Goal: Transaction & Acquisition: Purchase product/service

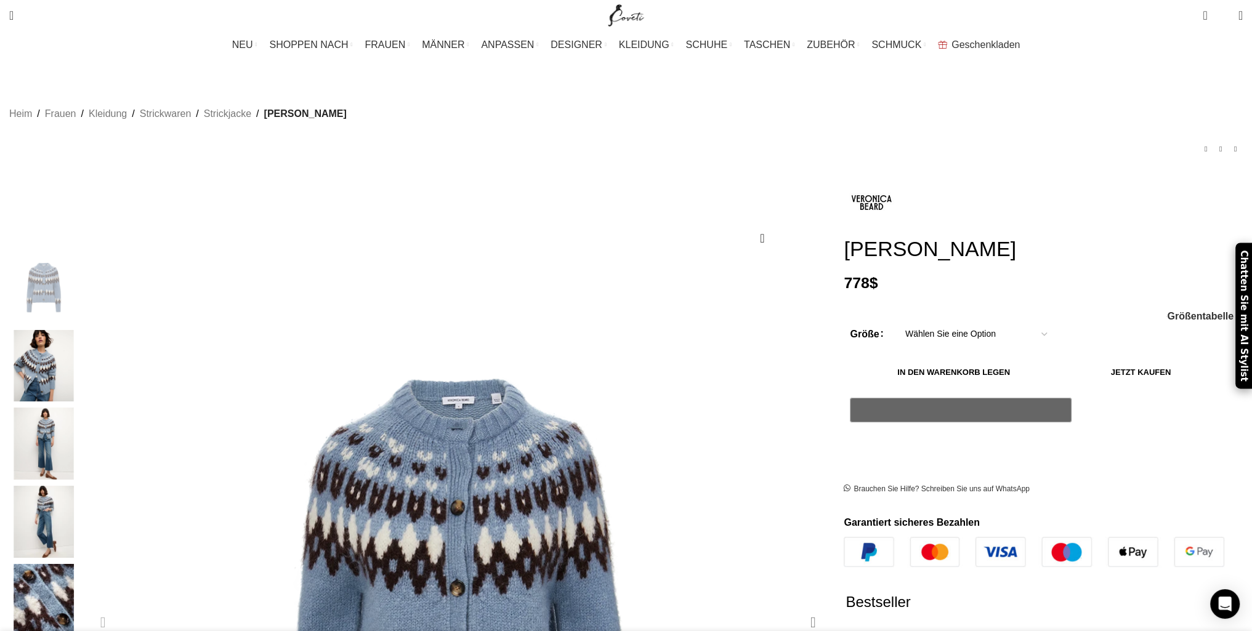
click at [797, 607] on div "Next slide" at bounding box center [812, 622] width 31 height 31
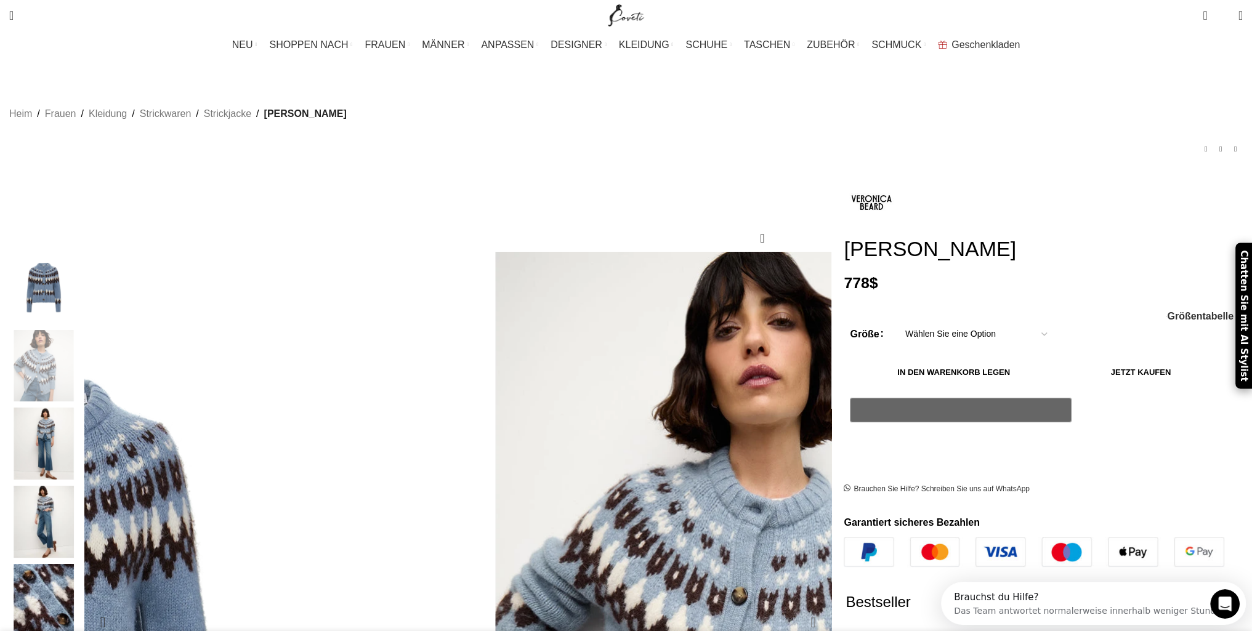
click at [797, 607] on div "Nächste Folie" at bounding box center [812, 622] width 31 height 31
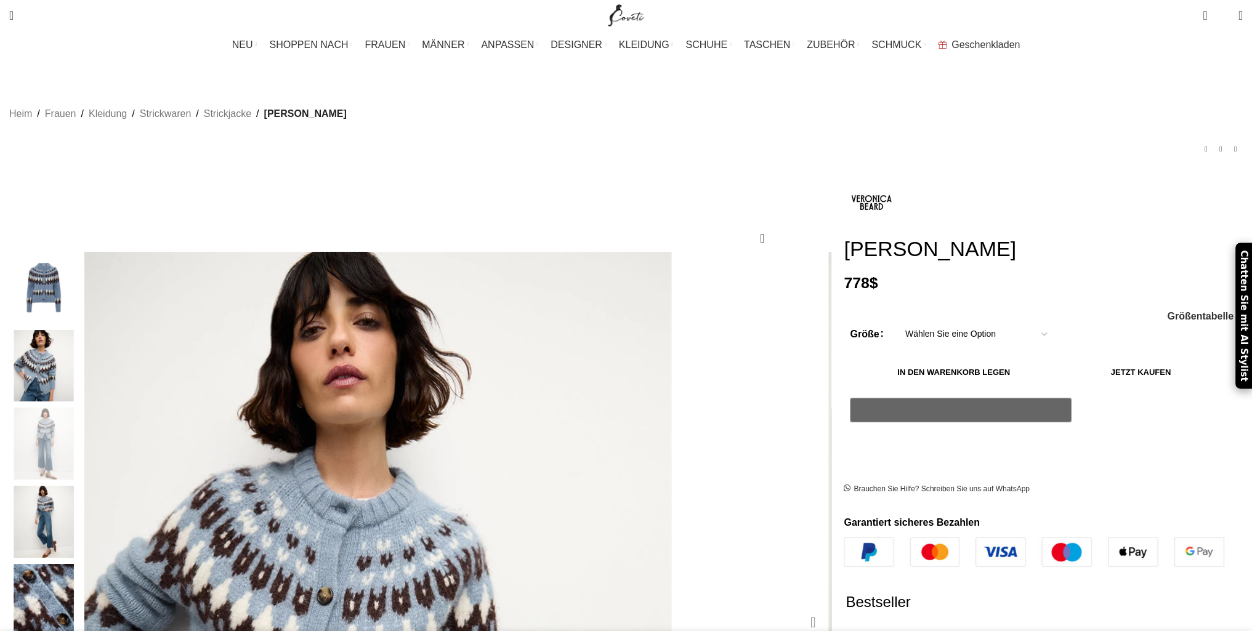
click at [797, 607] on div "Nächste Folie" at bounding box center [812, 622] width 31 height 31
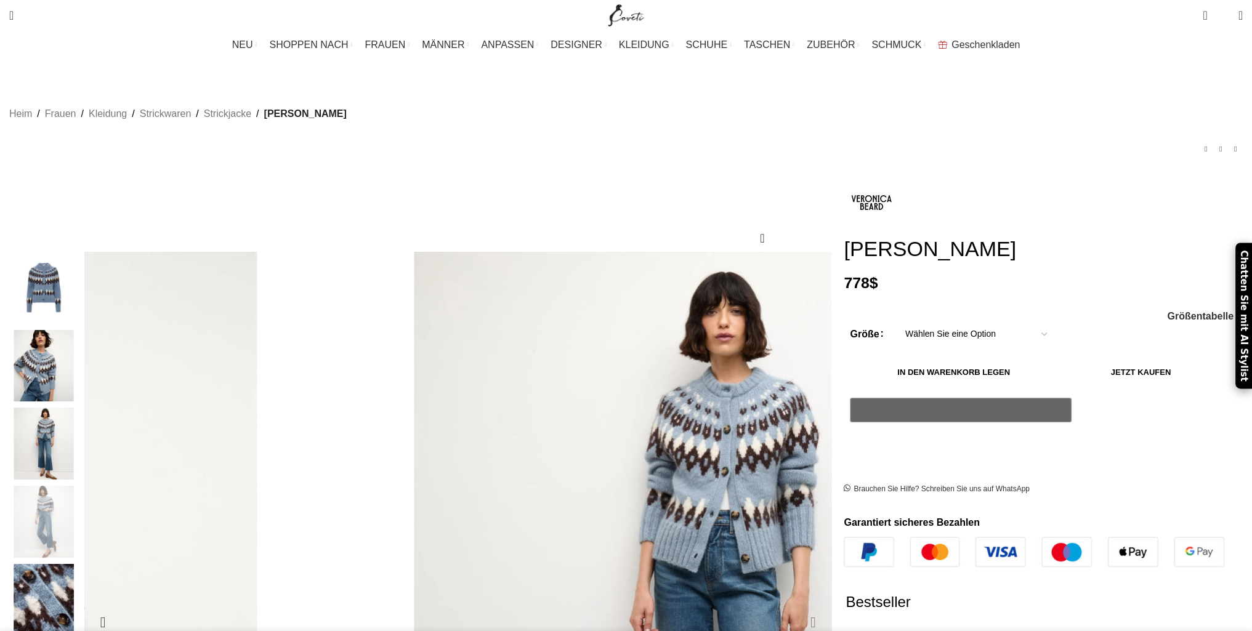
click at [797, 607] on div "Nächste Folie" at bounding box center [812, 622] width 31 height 31
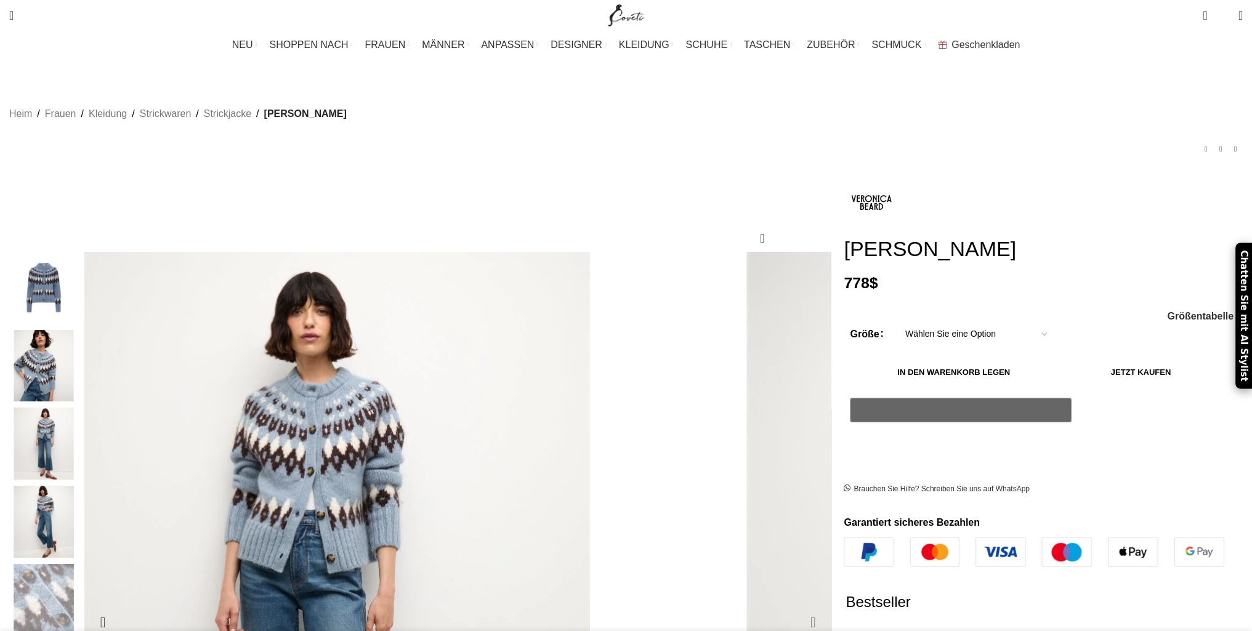
scroll to position [0, 259]
click at [797, 607] on div "Nächste Folie" at bounding box center [812, 622] width 31 height 31
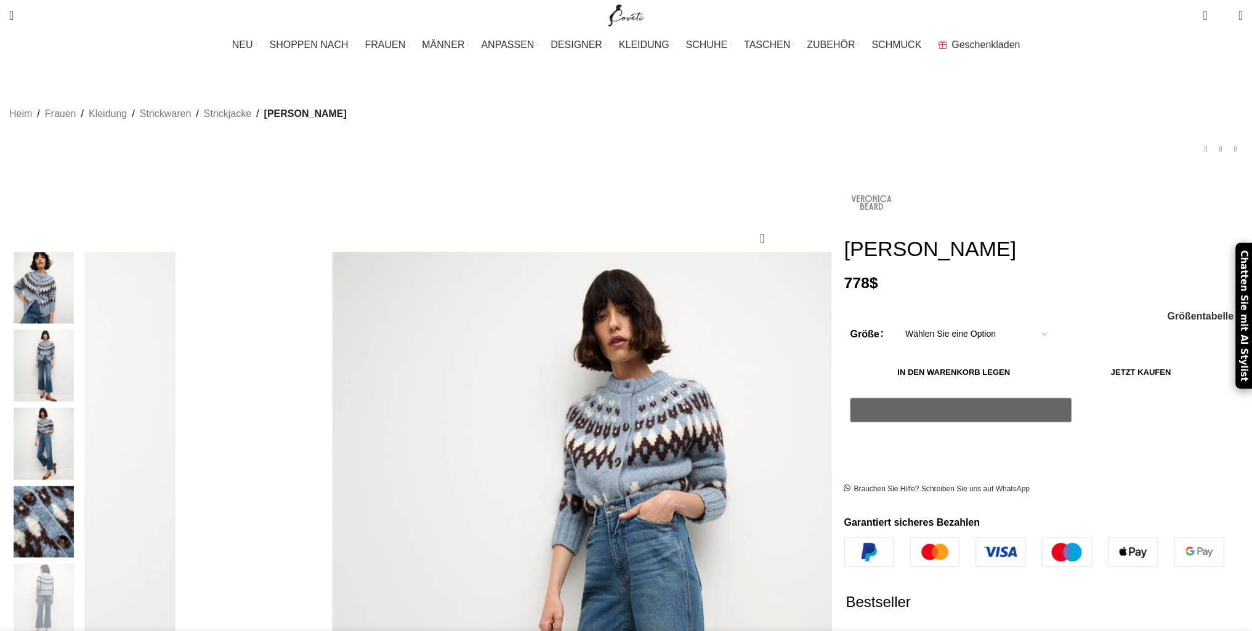
scroll to position [0, 389]
click at [844, 187] on img at bounding box center [871, 202] width 55 height 55
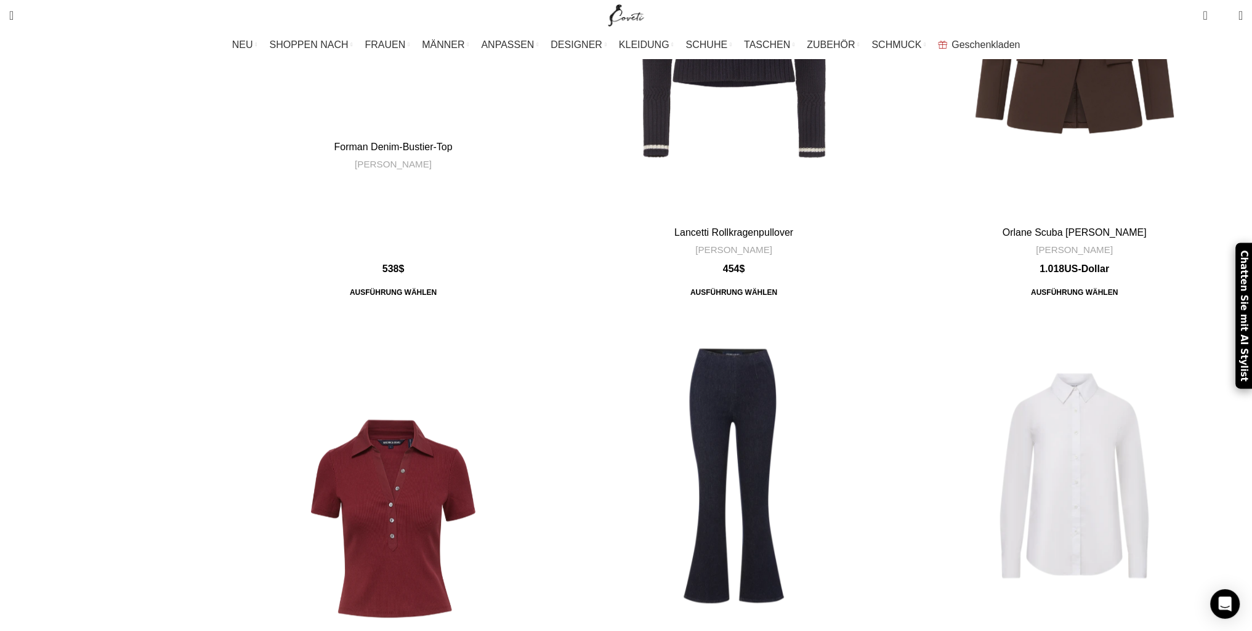
scroll to position [1929, 0]
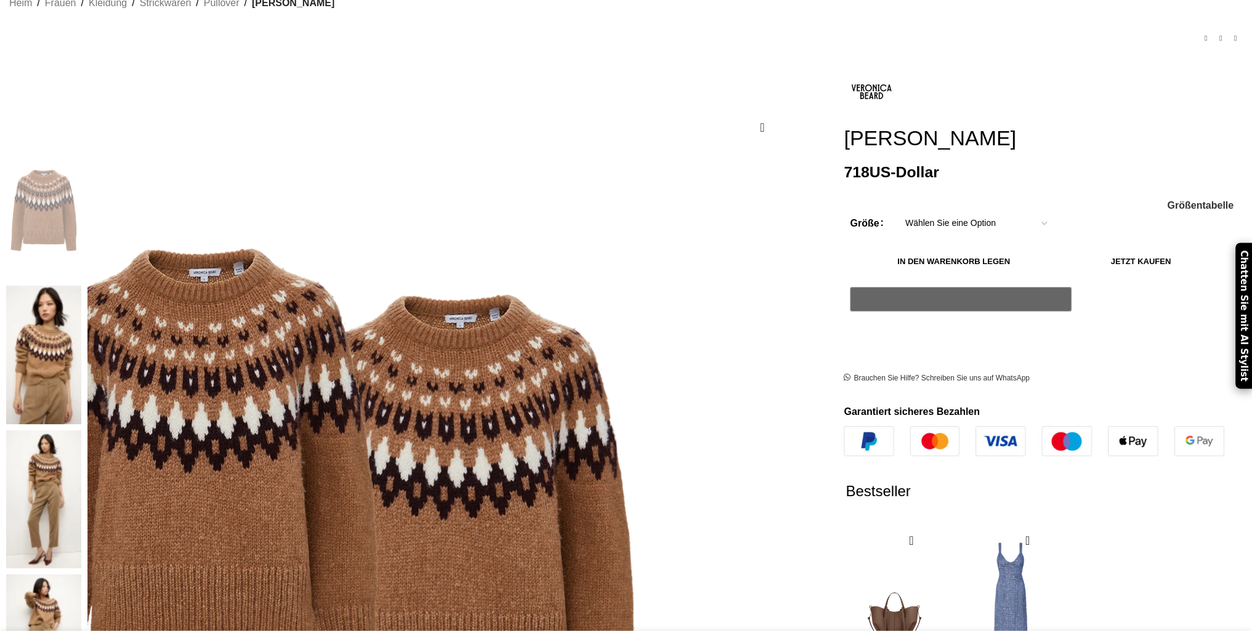
scroll to position [143, 0]
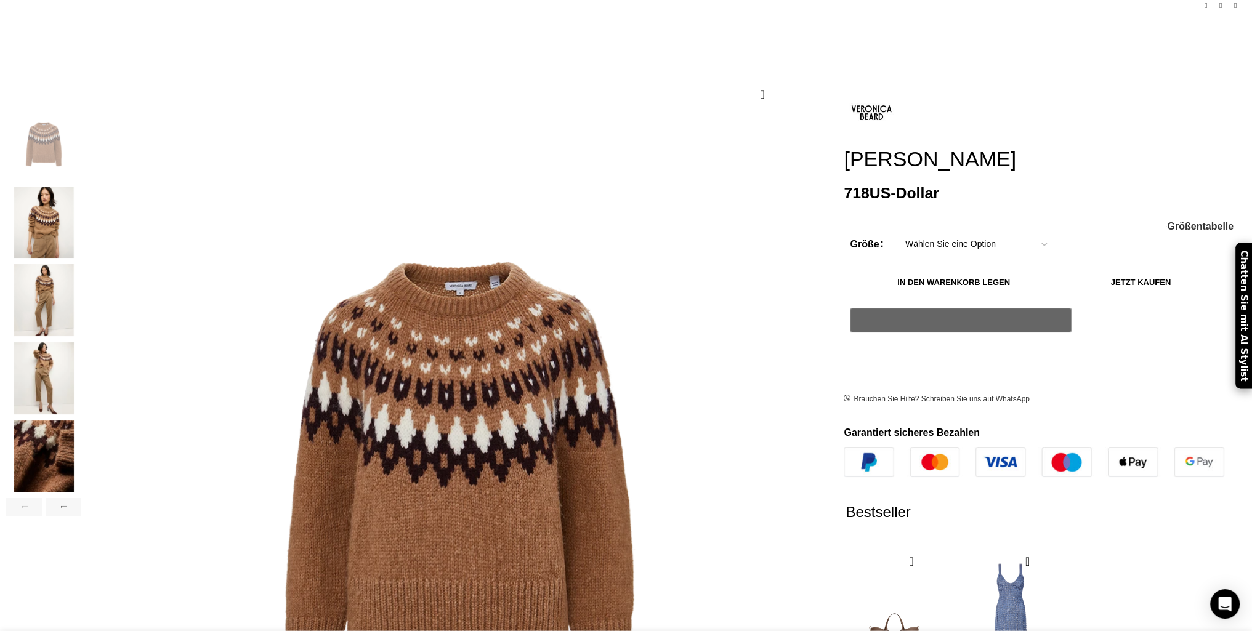
click at [81, 280] on img "3 / 6" at bounding box center [43, 300] width 75 height 72
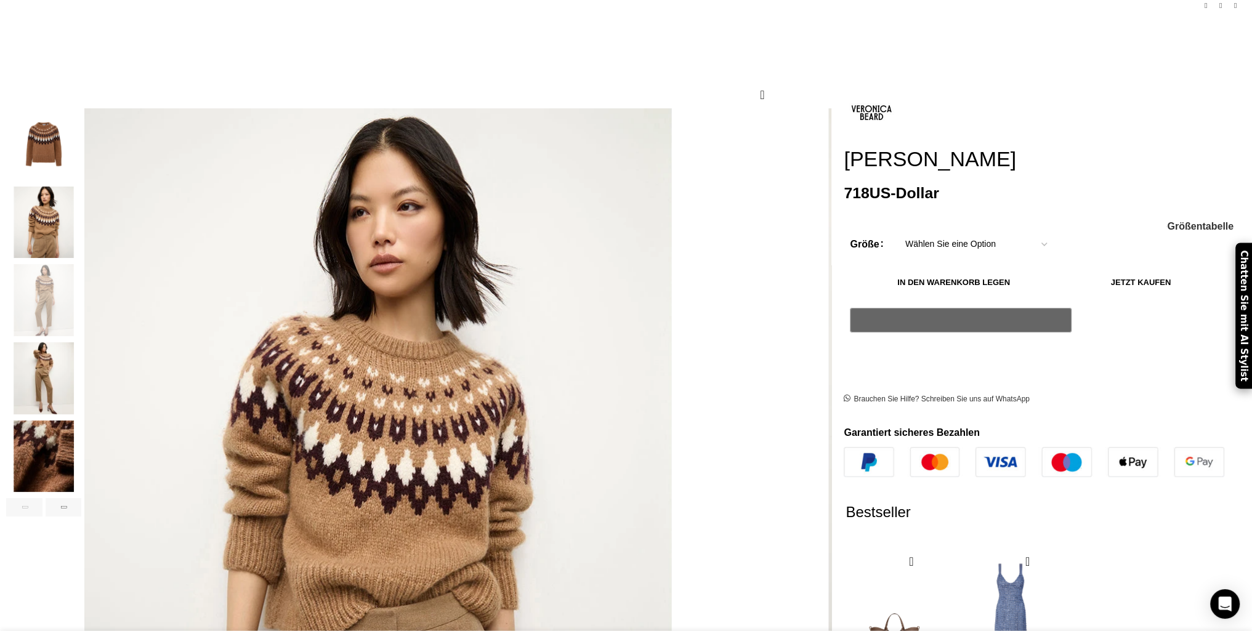
scroll to position [0, 129]
click at [81, 349] on img "4 / 6" at bounding box center [43, 378] width 75 height 72
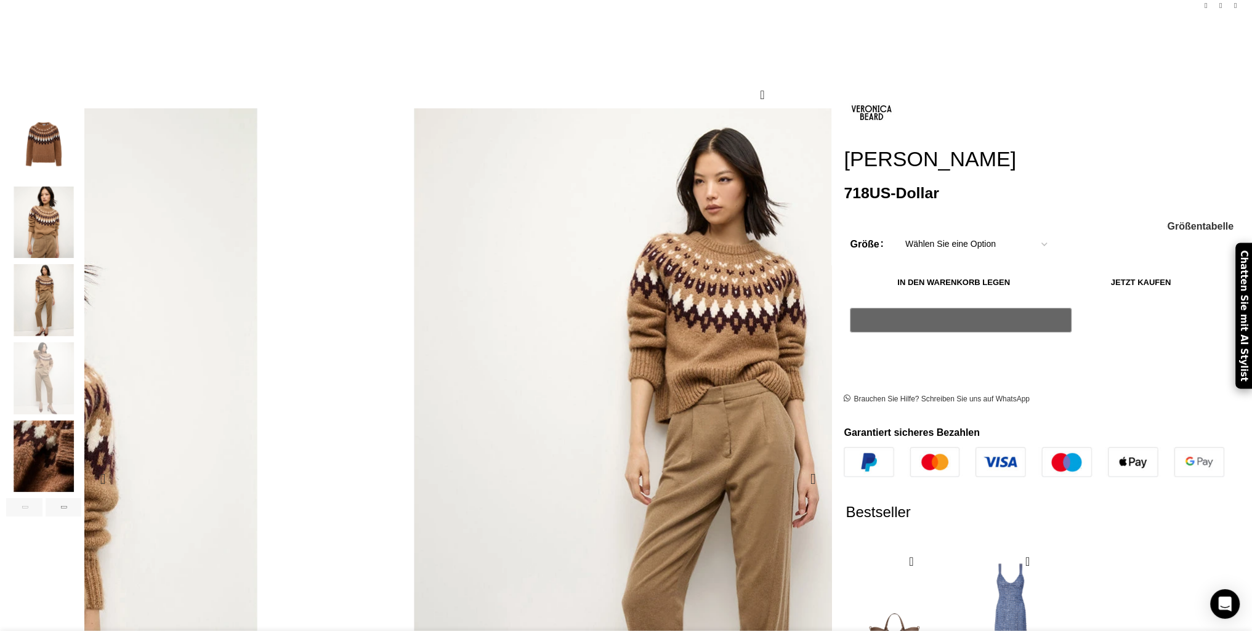
scroll to position [0, 259]
click at [797, 464] on div "Nächste Folie" at bounding box center [812, 479] width 31 height 31
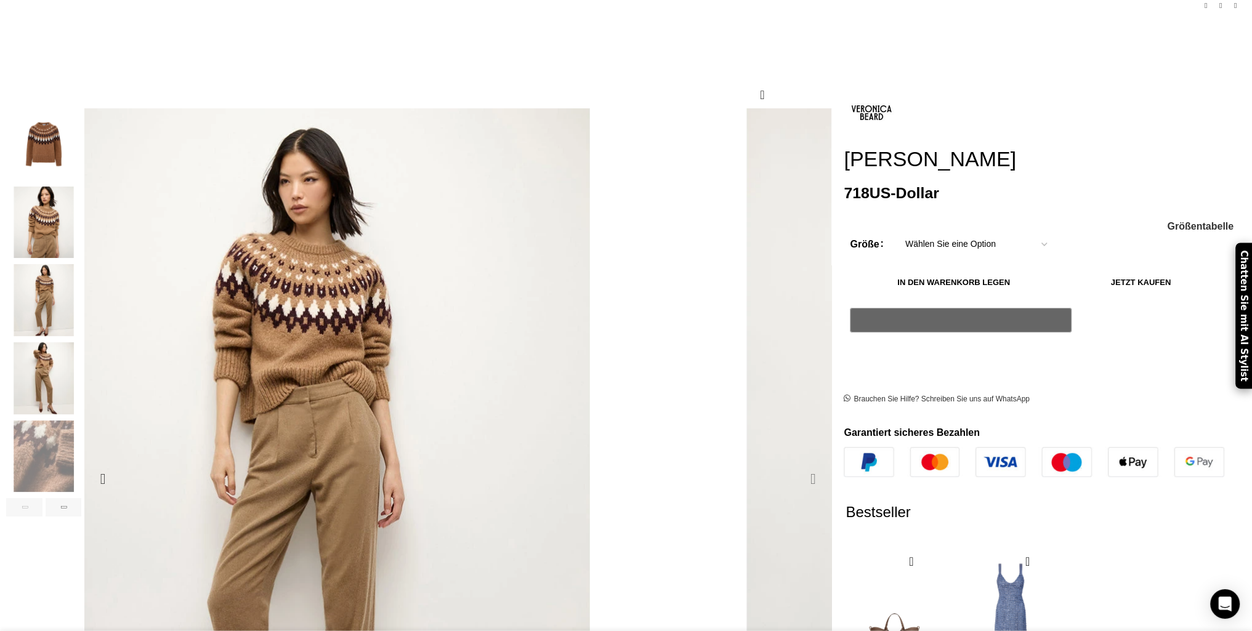
click at [797, 464] on div "Nächste Folie" at bounding box center [812, 479] width 31 height 31
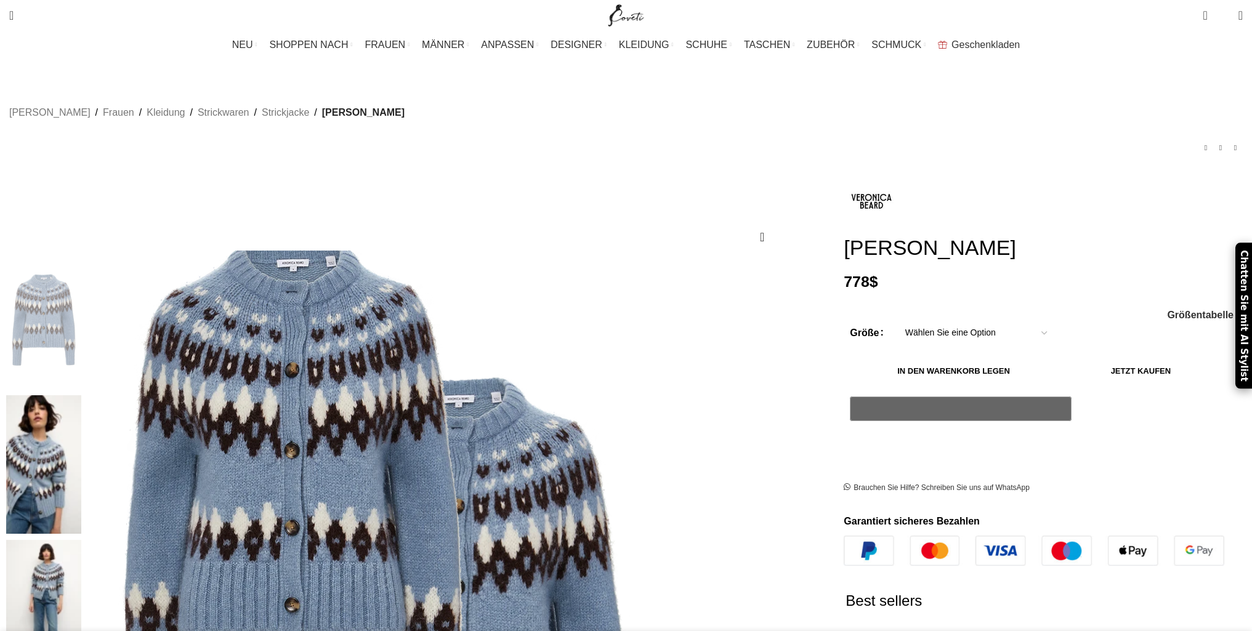
click at [539, 402] on img at bounding box center [292, 484] width 589 height 739
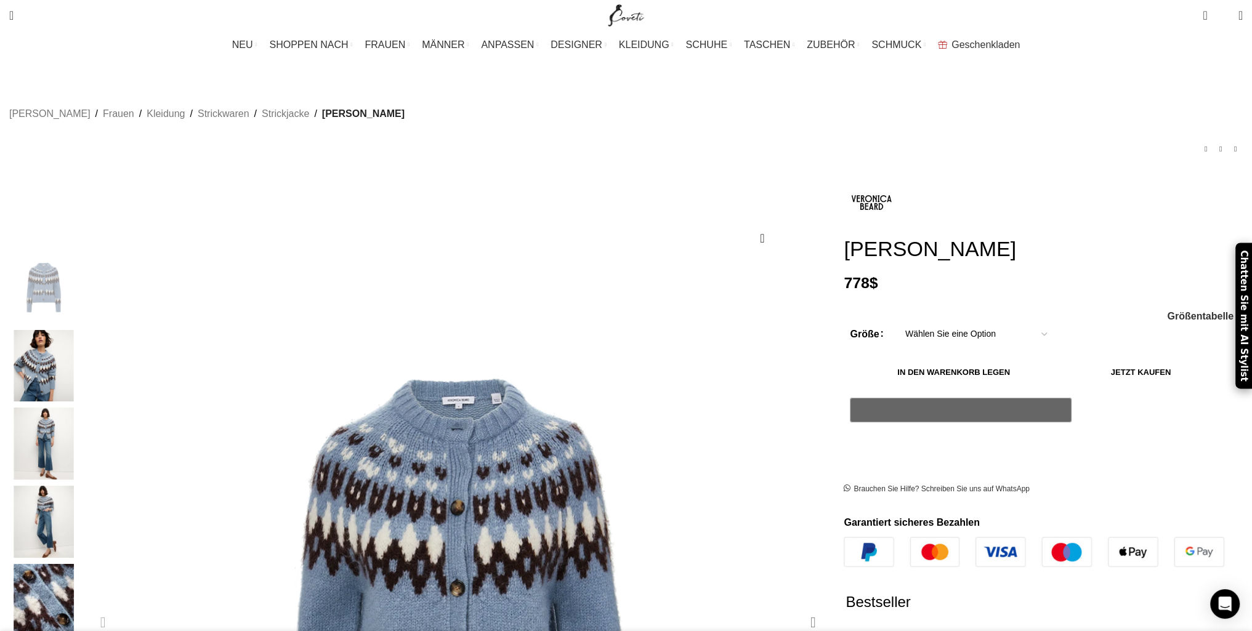
click at [797, 607] on div "Next slide" at bounding box center [812, 622] width 31 height 31
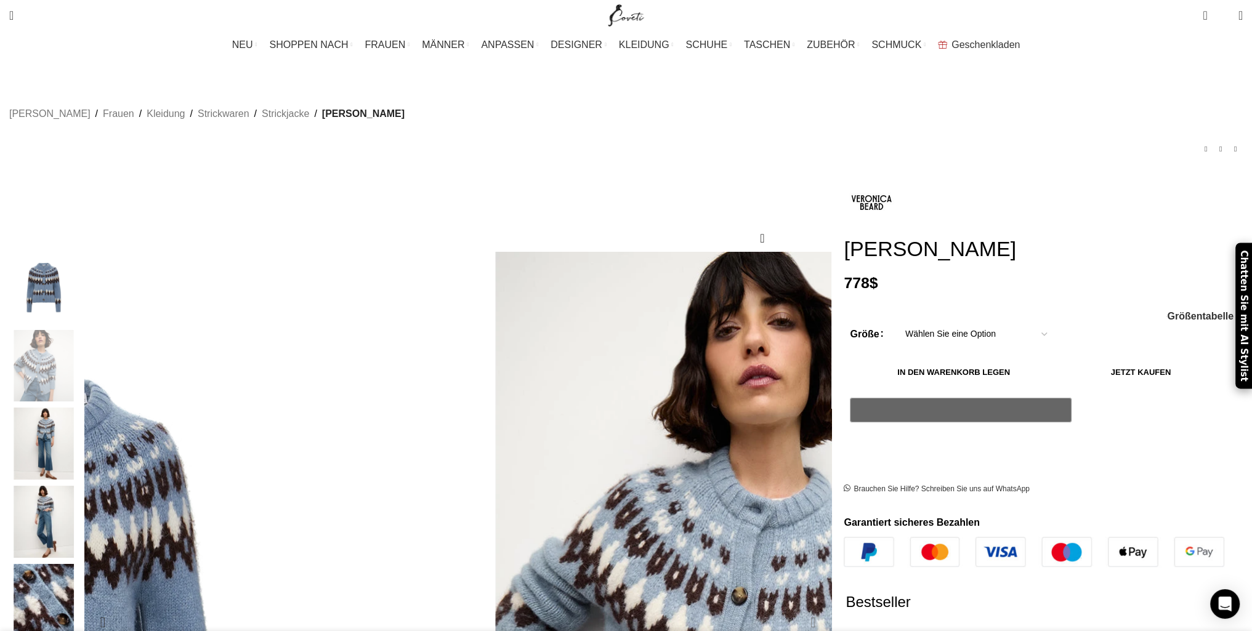
click at [797, 607] on div "Next slide" at bounding box center [812, 622] width 31 height 31
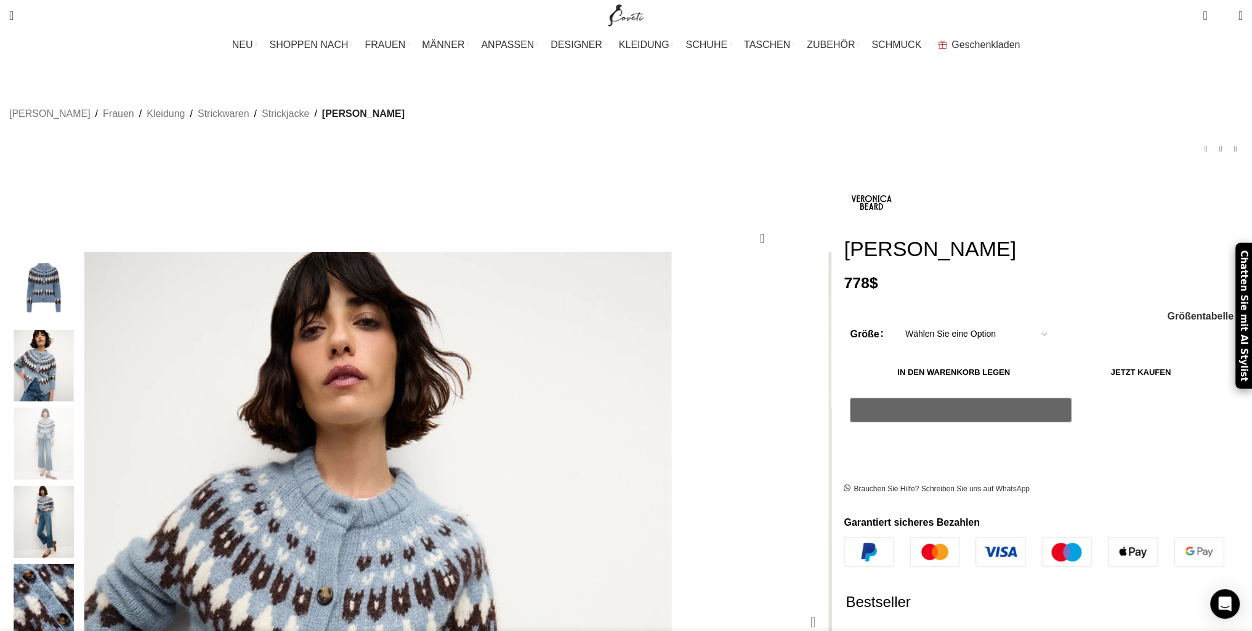
click at [797, 607] on div "Next slide" at bounding box center [812, 622] width 31 height 31
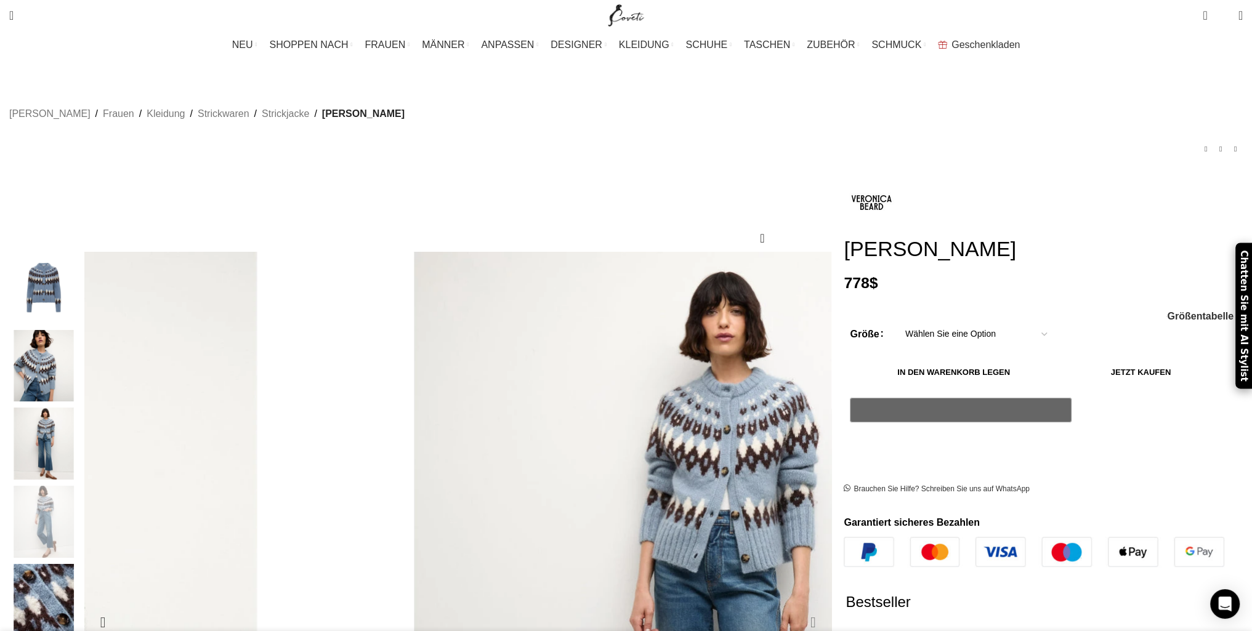
click at [797, 607] on div "Next slide" at bounding box center [812, 622] width 31 height 31
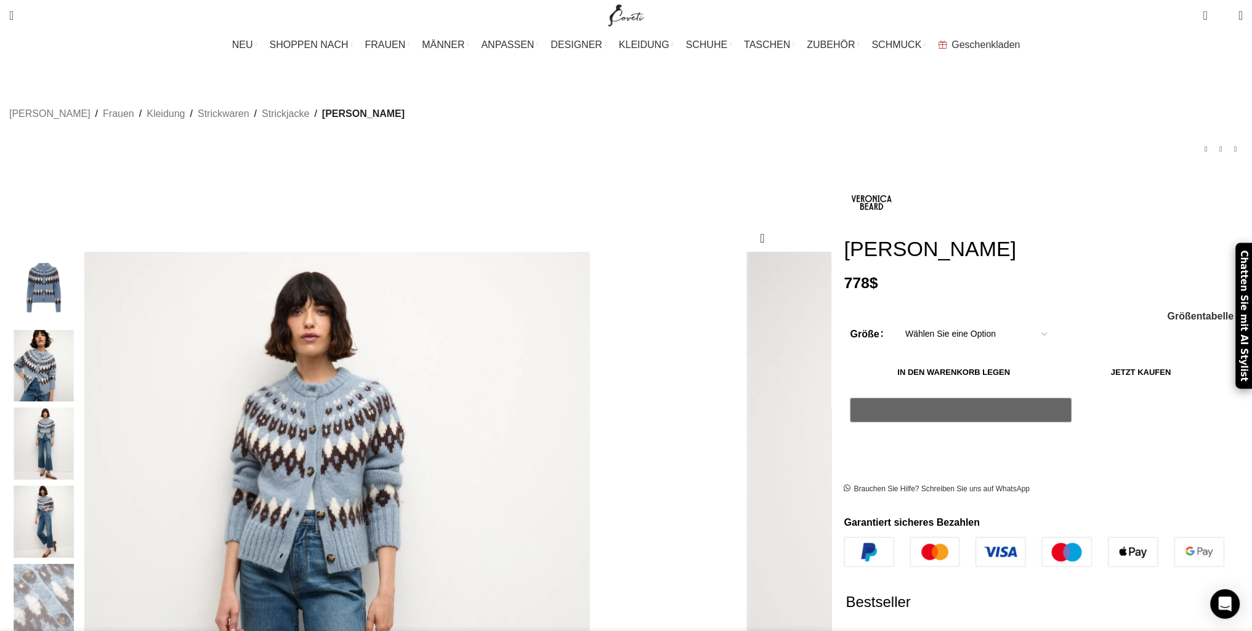
drag, startPoint x: 793, startPoint y: 189, endPoint x: 895, endPoint y: 196, distance: 102.4
click at [896, 195] on div at bounding box center [1043, 202] width 399 height 55
click at [638, 12] on img "Site-Logo" at bounding box center [625, 15] width 41 height 31
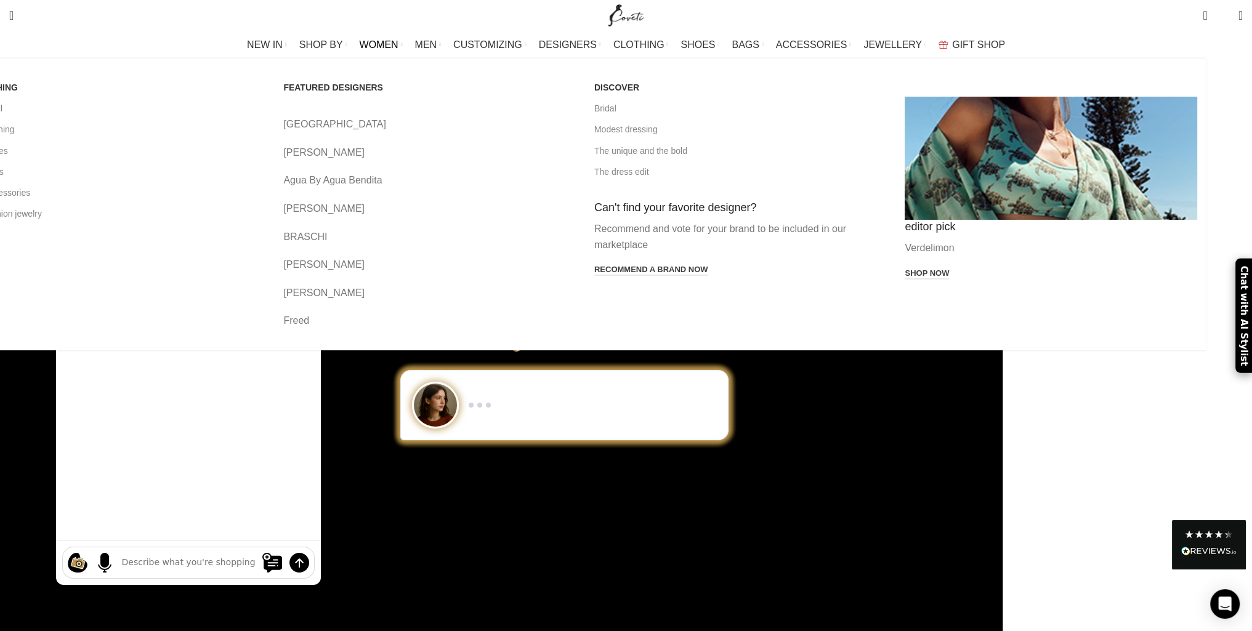
click at [265, 113] on link "View all" at bounding box center [119, 108] width 292 height 21
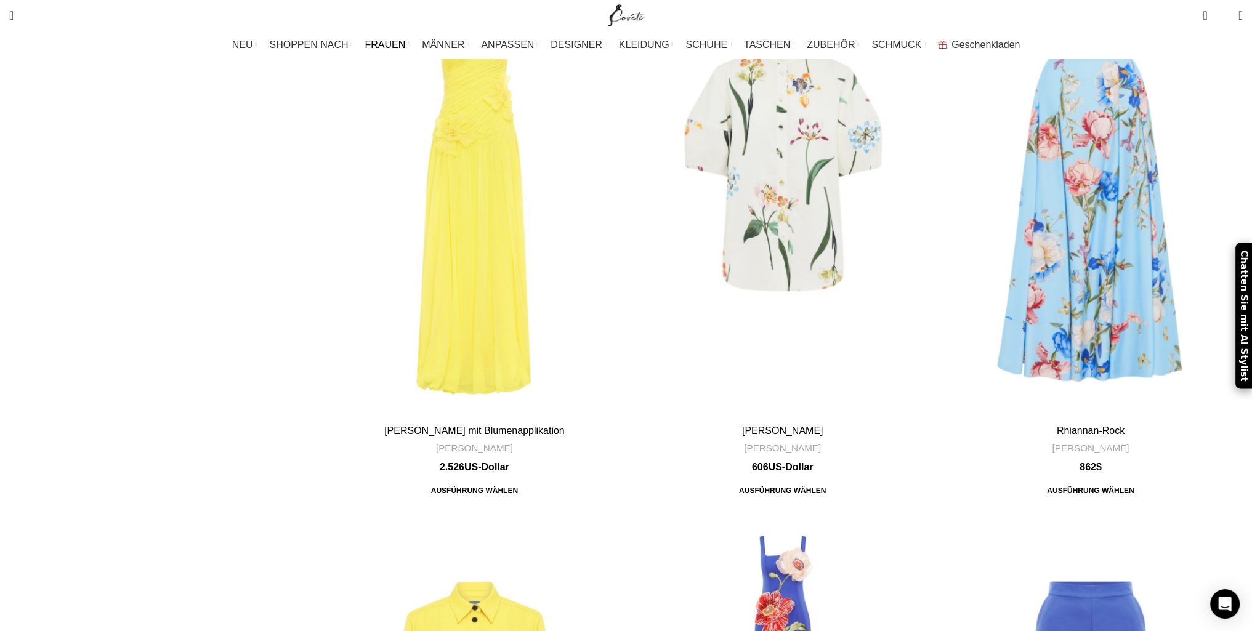
scroll to position [4949, 0]
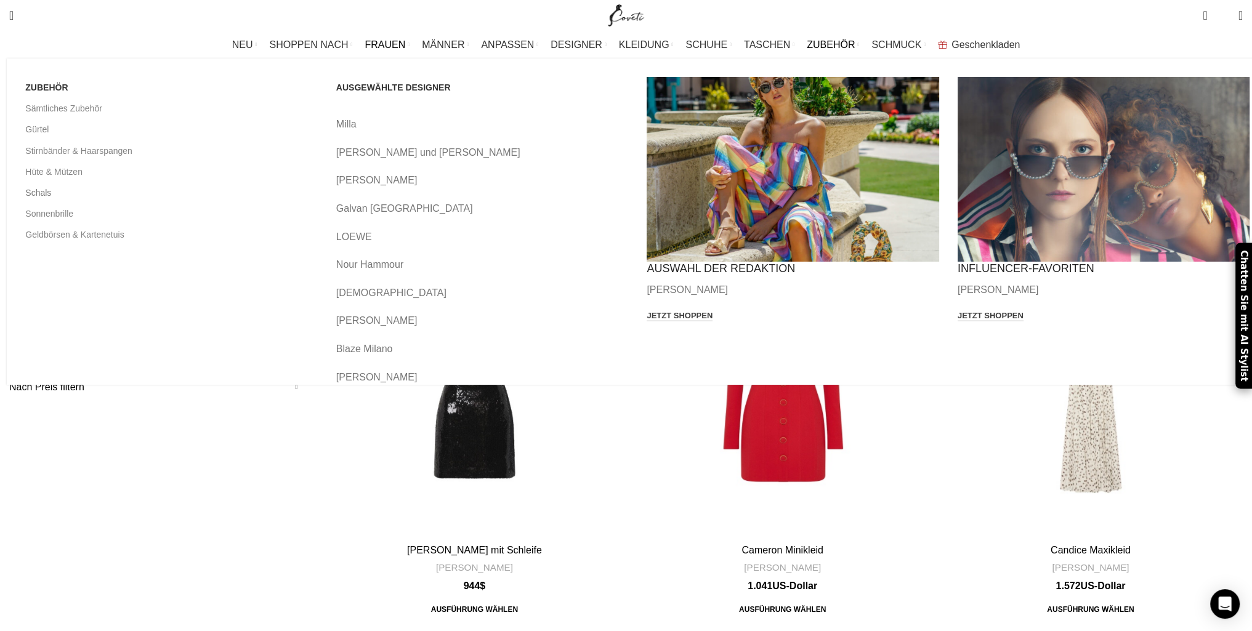
click at [51, 193] on font "Schals" at bounding box center [38, 193] width 26 height 10
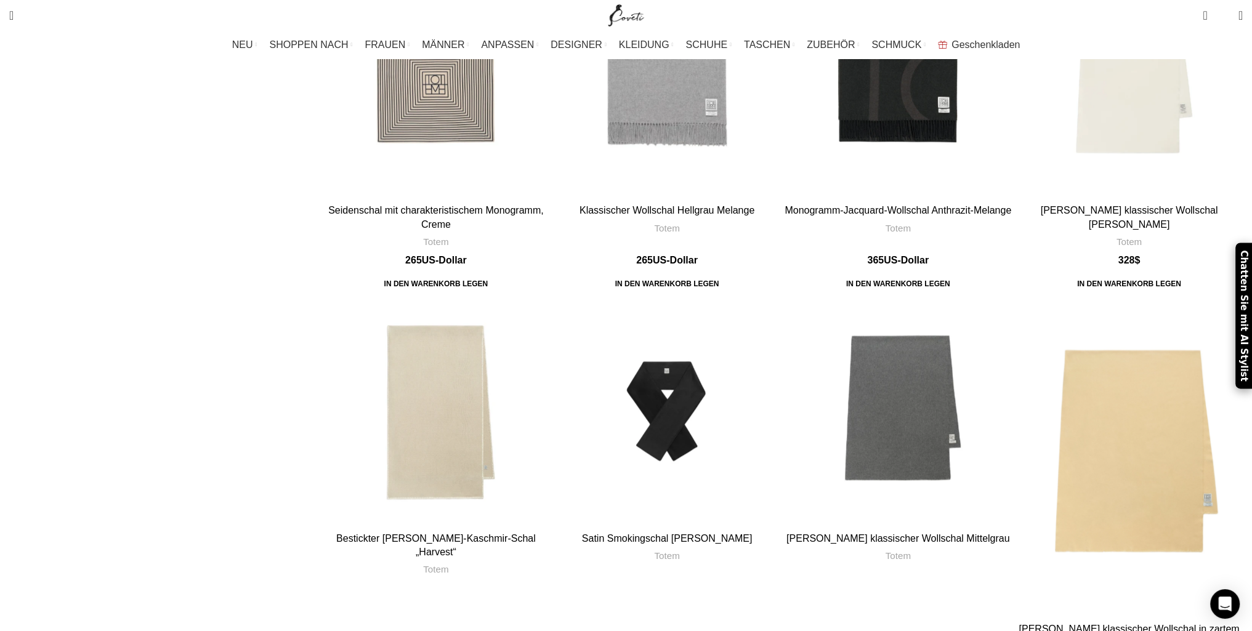
scroll to position [1478, 0]
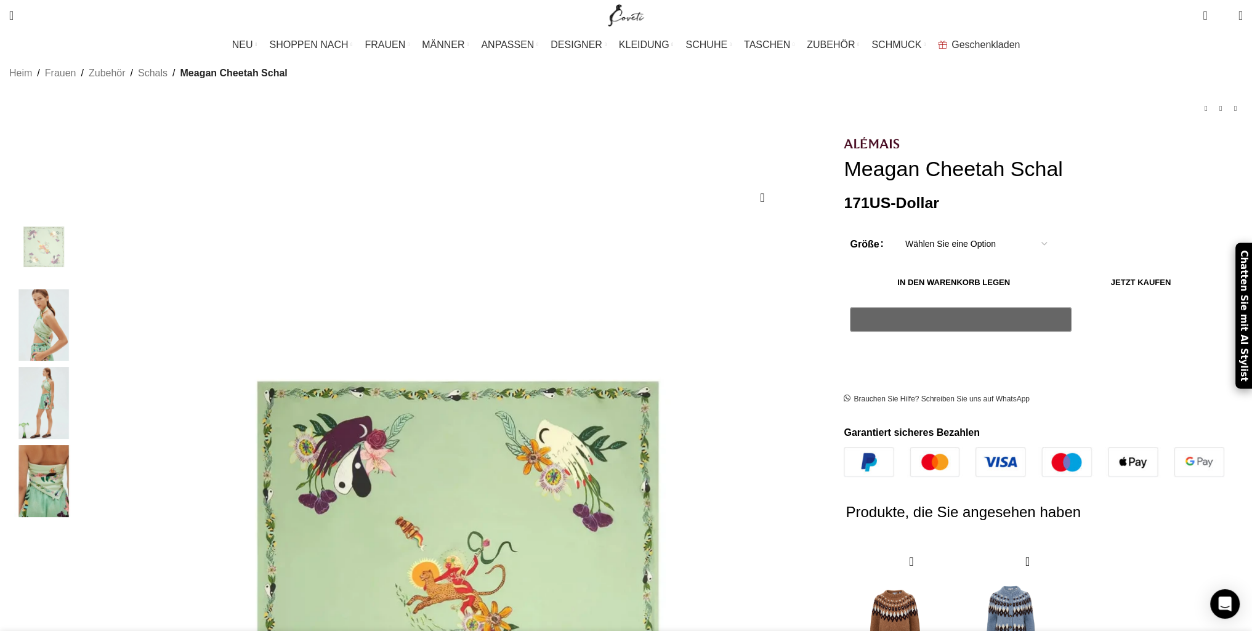
scroll to position [0, 259]
click at [81, 306] on img "2 / 4" at bounding box center [43, 325] width 75 height 72
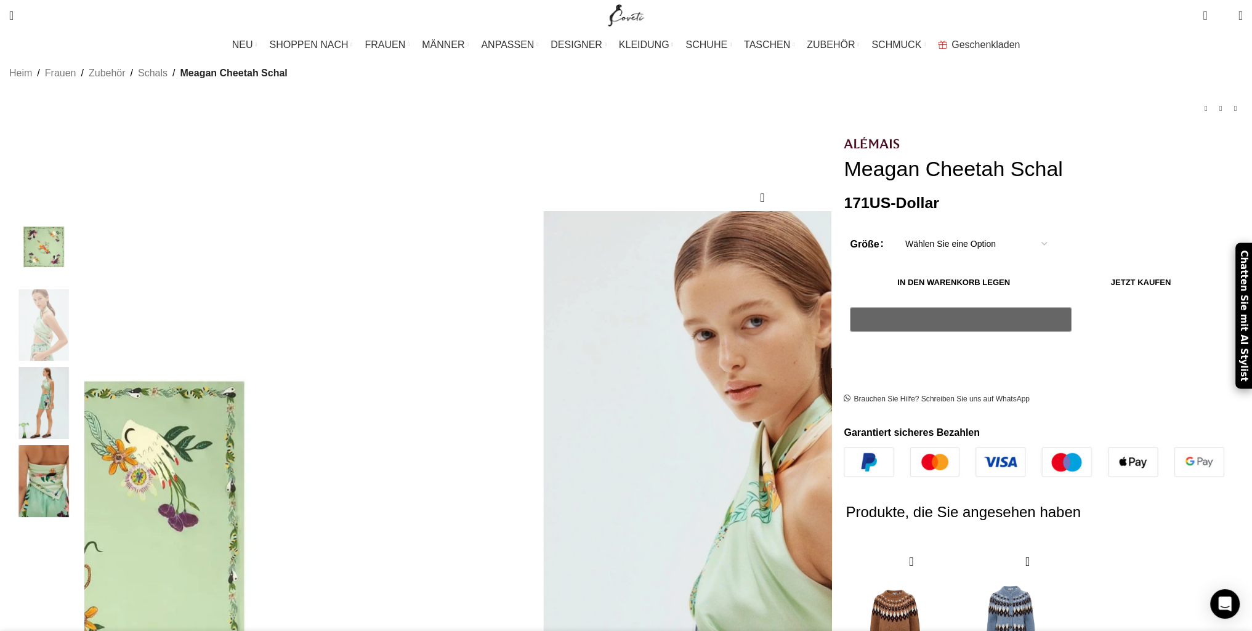
click at [81, 385] on img "3 / 4" at bounding box center [43, 403] width 75 height 72
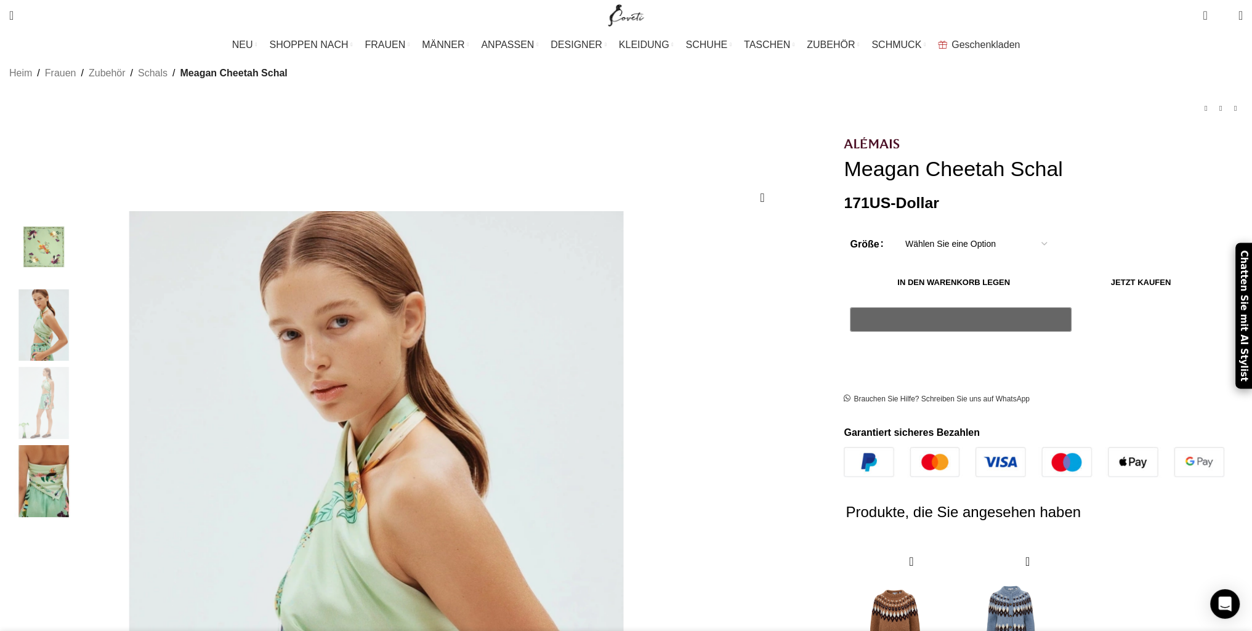
scroll to position [0, 389]
